Goal: Task Accomplishment & Management: Complete application form

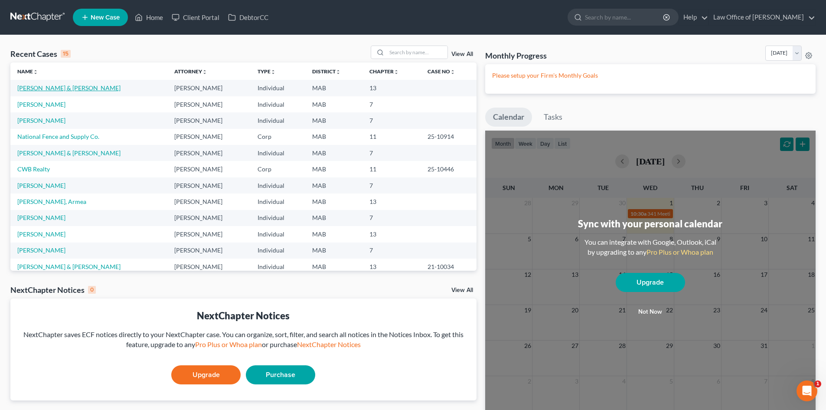
click at [46, 90] on link "[PERSON_NAME] & [PERSON_NAME]" at bounding box center [68, 87] width 103 height 7
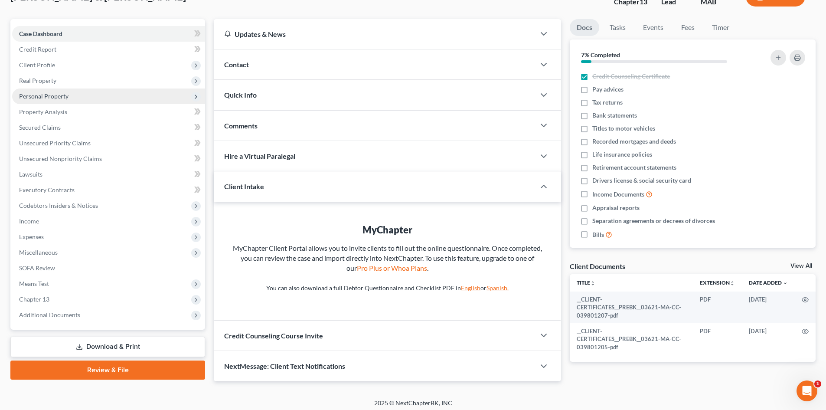
scroll to position [68, 0]
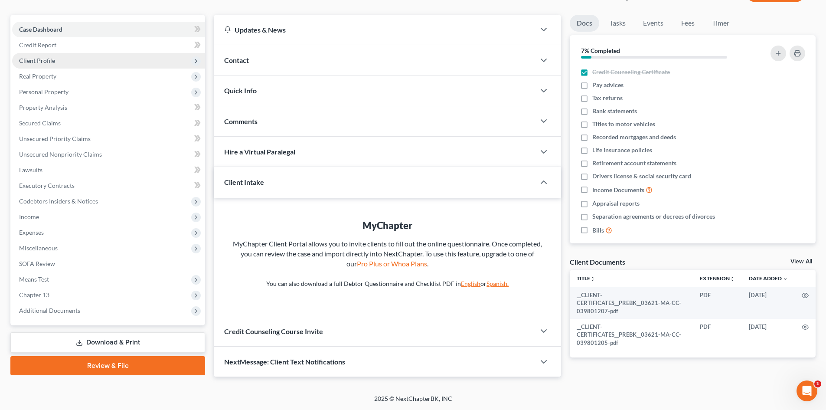
click at [51, 58] on span "Client Profile" at bounding box center [37, 60] width 36 height 7
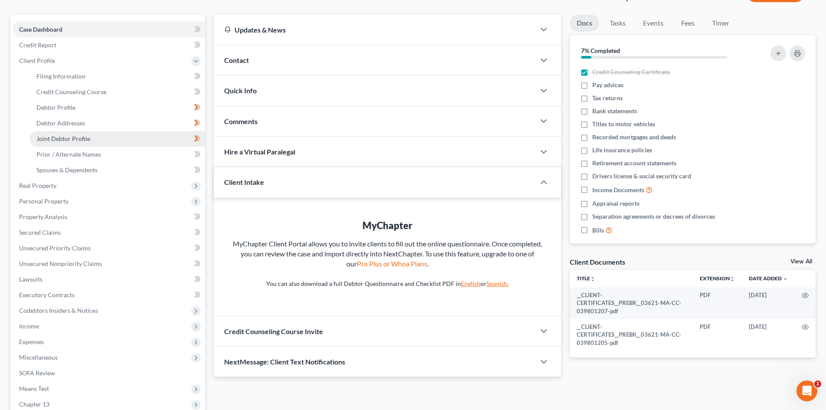
click at [133, 134] on link "Joint Debtor Profile" at bounding box center [117, 139] width 176 height 16
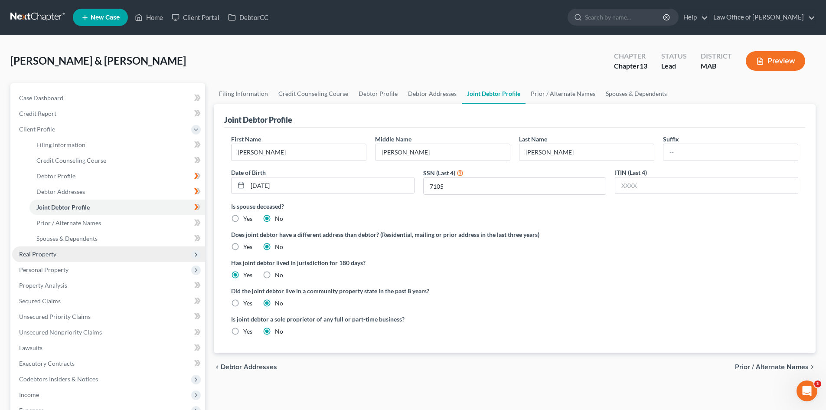
click at [189, 256] on span "Real Property" at bounding box center [108, 254] width 193 height 16
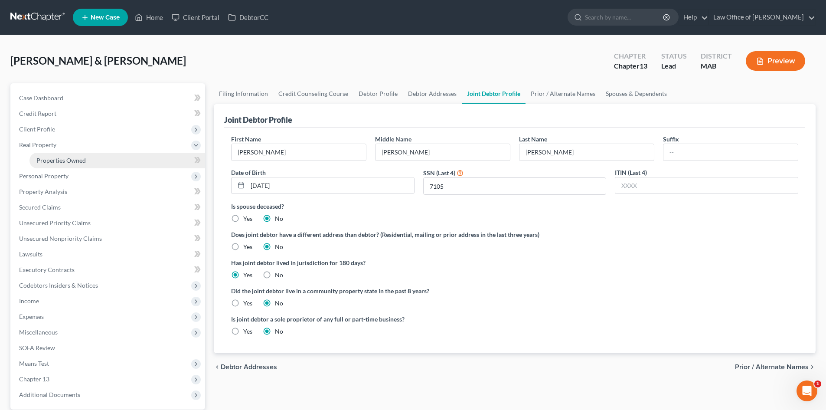
click at [188, 162] on link "Properties Owned" at bounding box center [117, 161] width 176 height 16
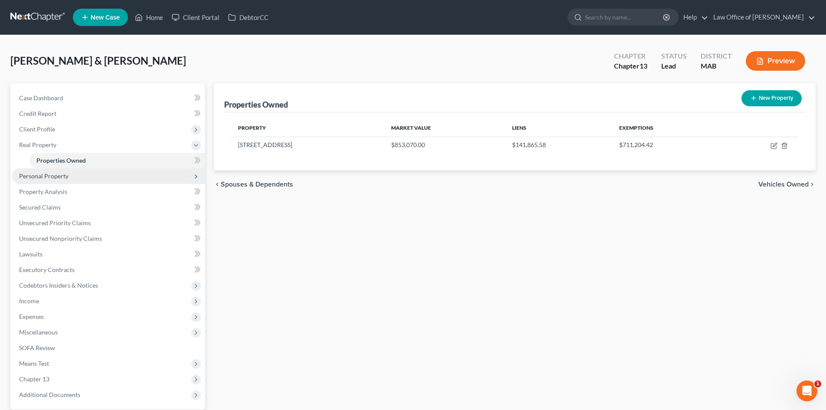
click at [183, 175] on span "Personal Property" at bounding box center [108, 176] width 193 height 16
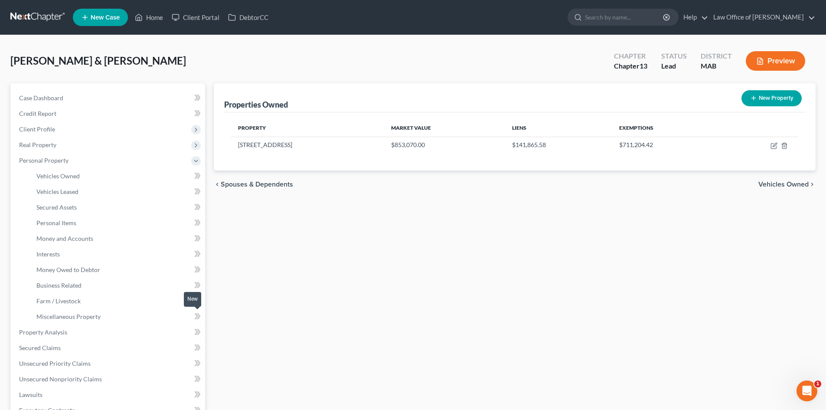
click at [191, 317] on span at bounding box center [197, 317] width 15 height 13
click at [775, 183] on span "Vehicles Owned" at bounding box center [783, 184] width 50 height 7
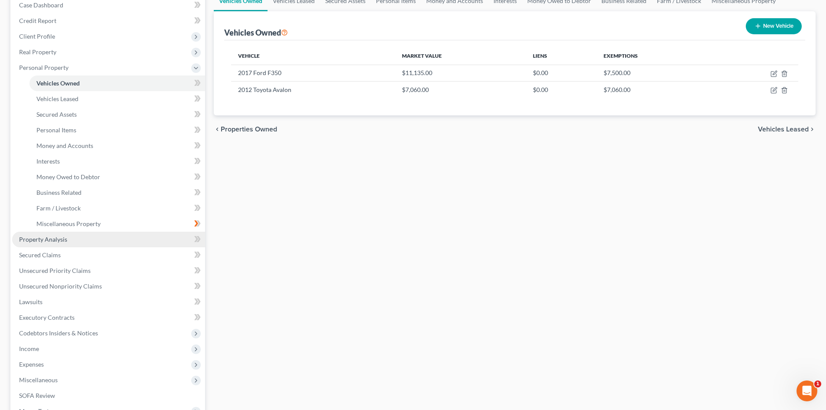
scroll to position [130, 0]
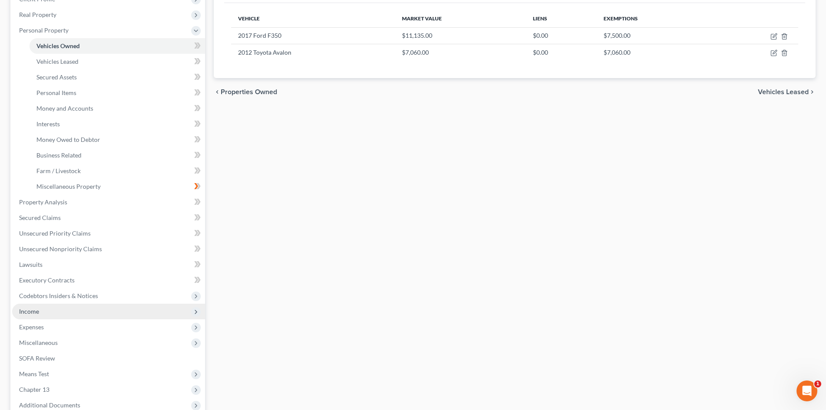
click at [186, 314] on span "Income" at bounding box center [108, 311] width 193 height 16
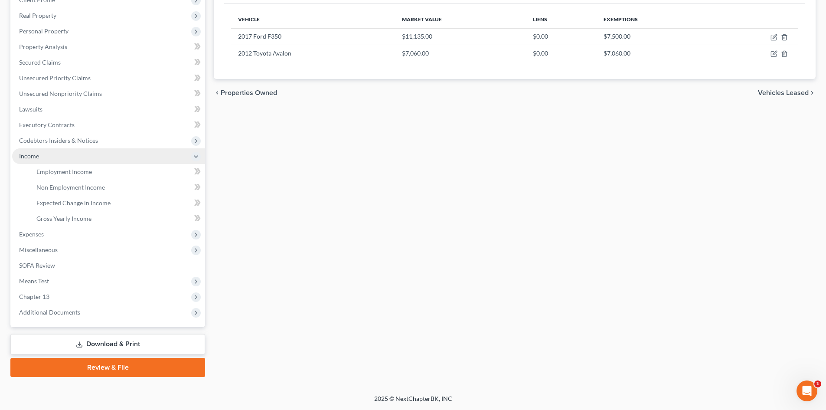
scroll to position [129, 0]
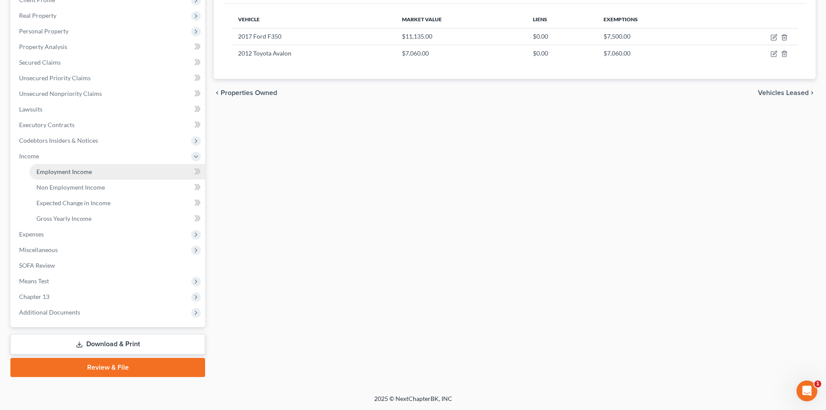
click at [179, 172] on link "Employment Income" at bounding box center [117, 172] width 176 height 16
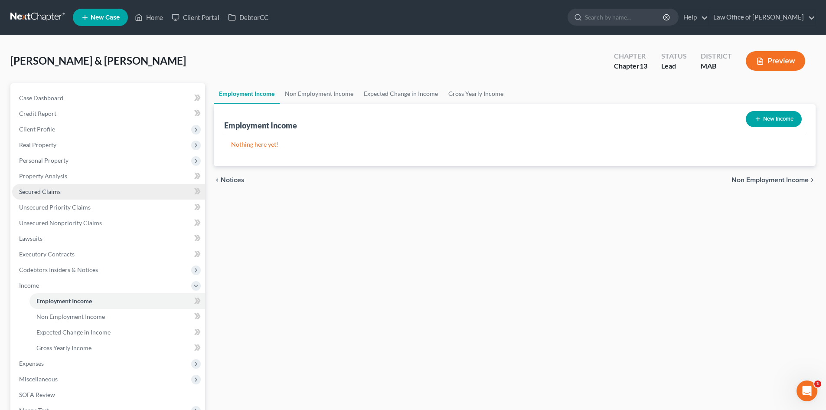
click at [187, 191] on link "Secured Claims" at bounding box center [108, 192] width 193 height 16
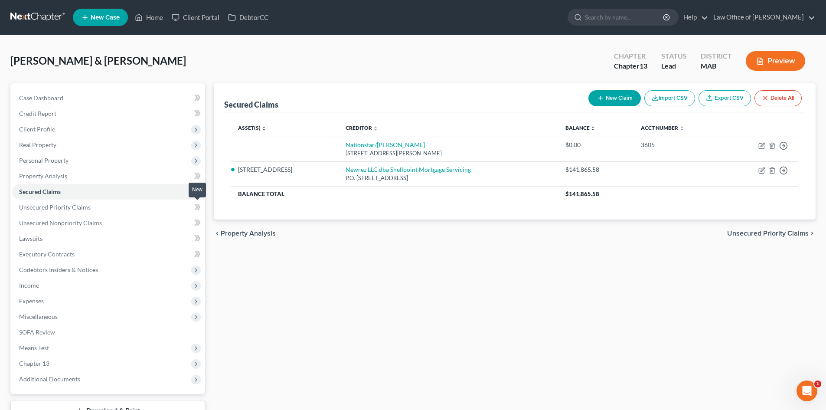
click at [192, 213] on span at bounding box center [197, 208] width 15 height 13
click at [62, 207] on span "Unsecured Priority Claims" at bounding box center [55, 206] width 72 height 7
